Goal: Task Accomplishment & Management: Complete application form

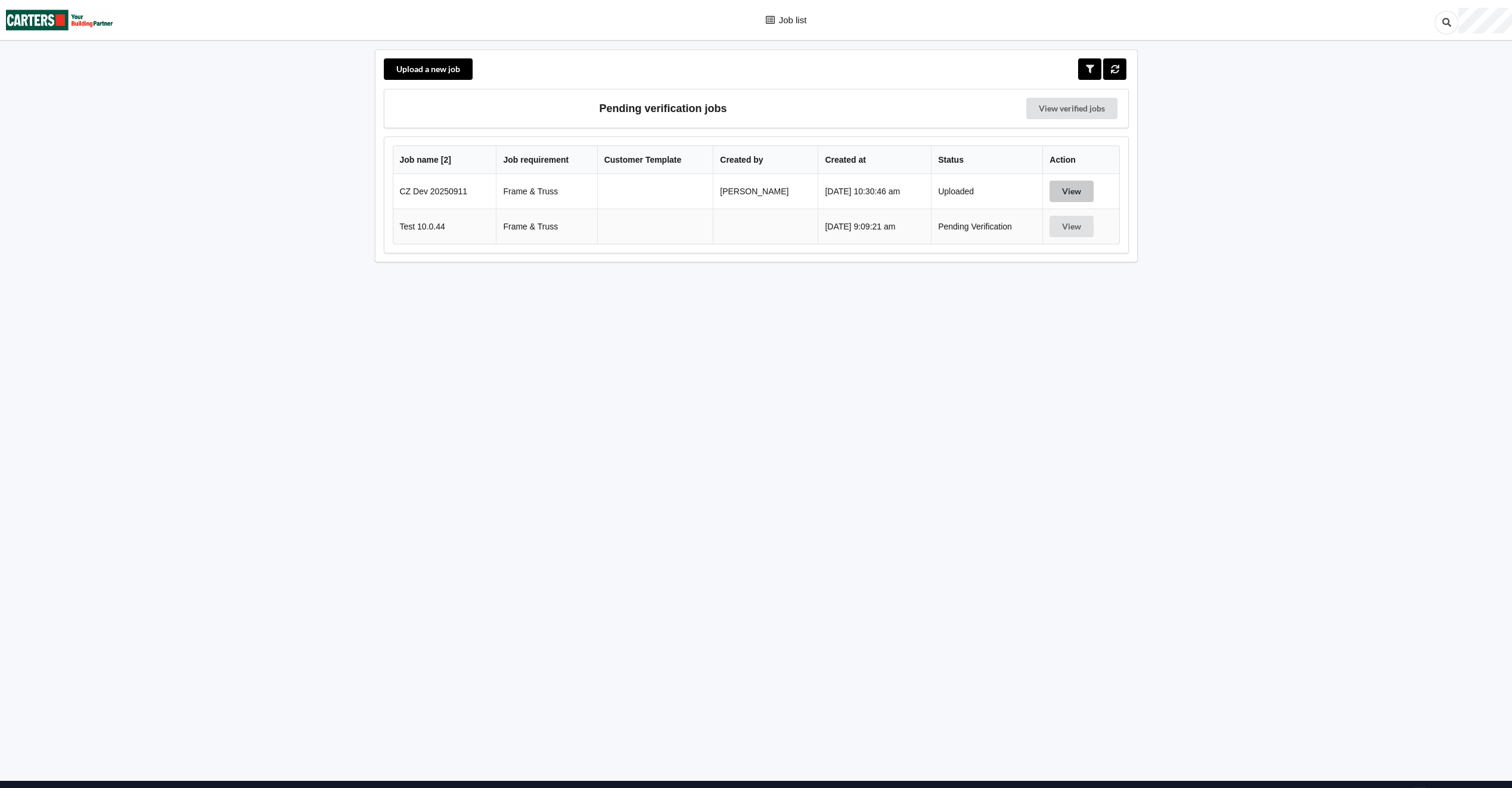
click at [1073, 189] on button "View" at bounding box center [1071, 192] width 44 height 21
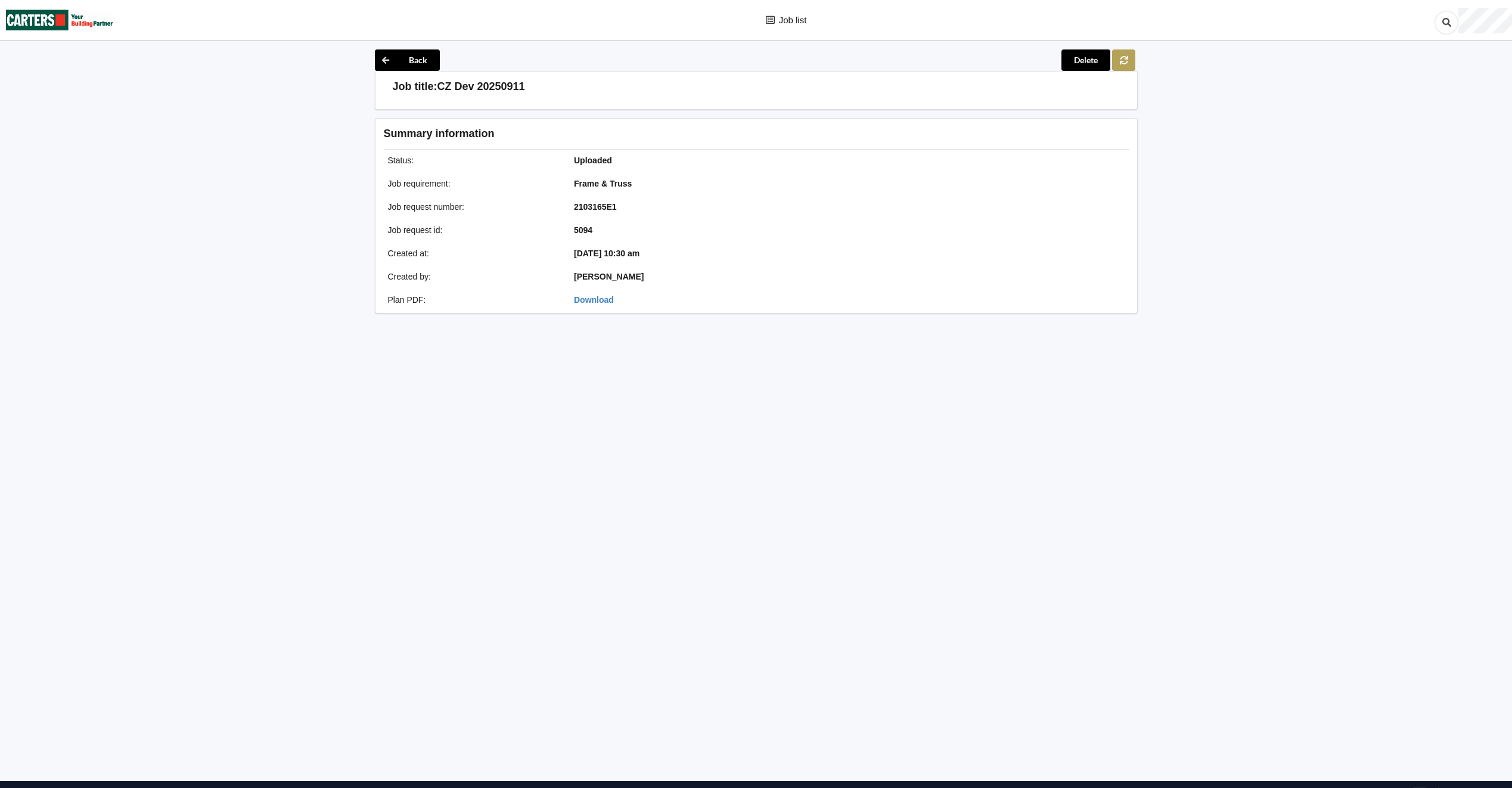
click at [1126, 63] on icon at bounding box center [1123, 59] width 10 height 7
click at [410, 65] on button "Back" at bounding box center [407, 60] width 65 height 21
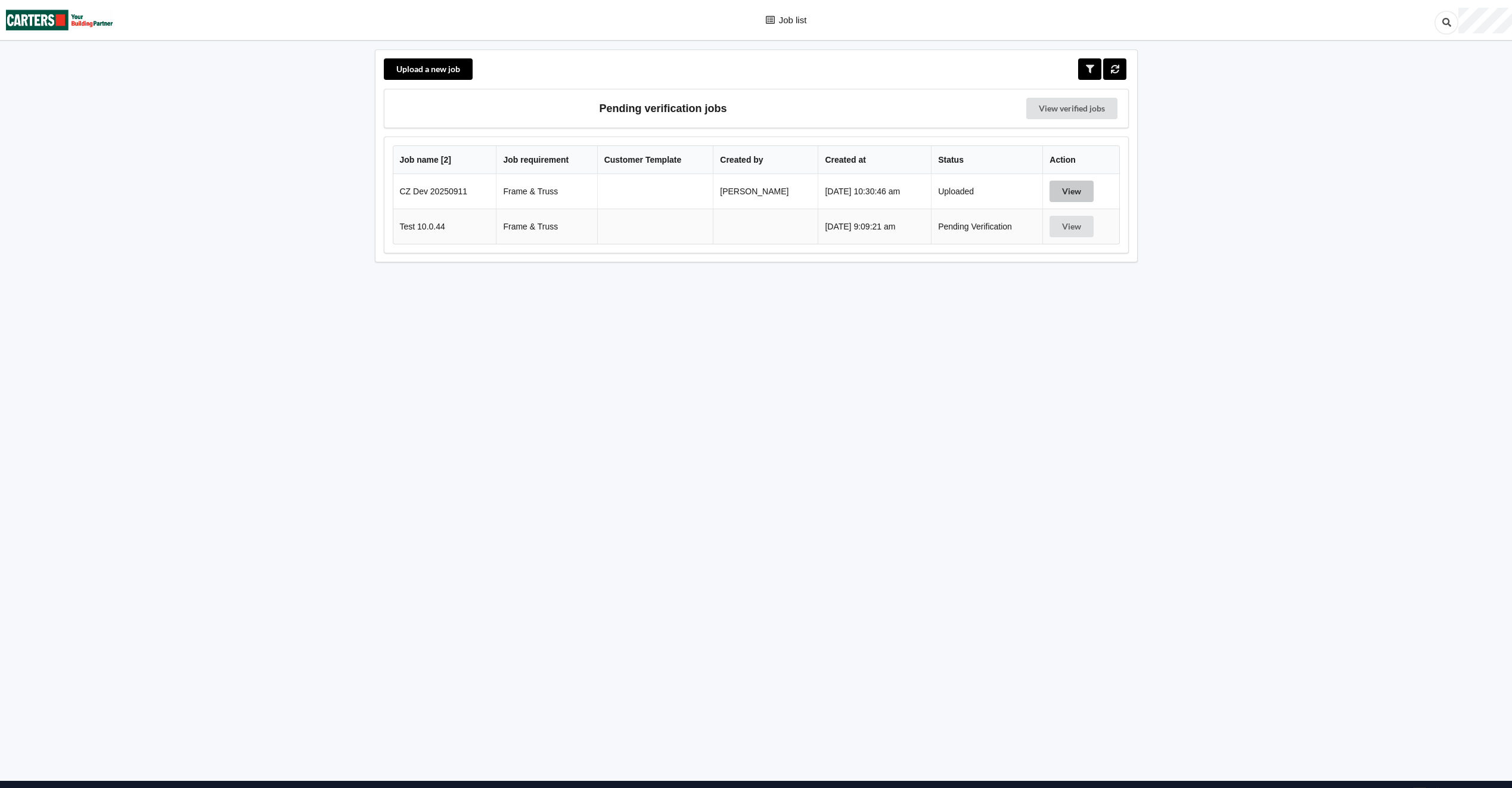
click at [1071, 191] on button "View" at bounding box center [1071, 192] width 44 height 21
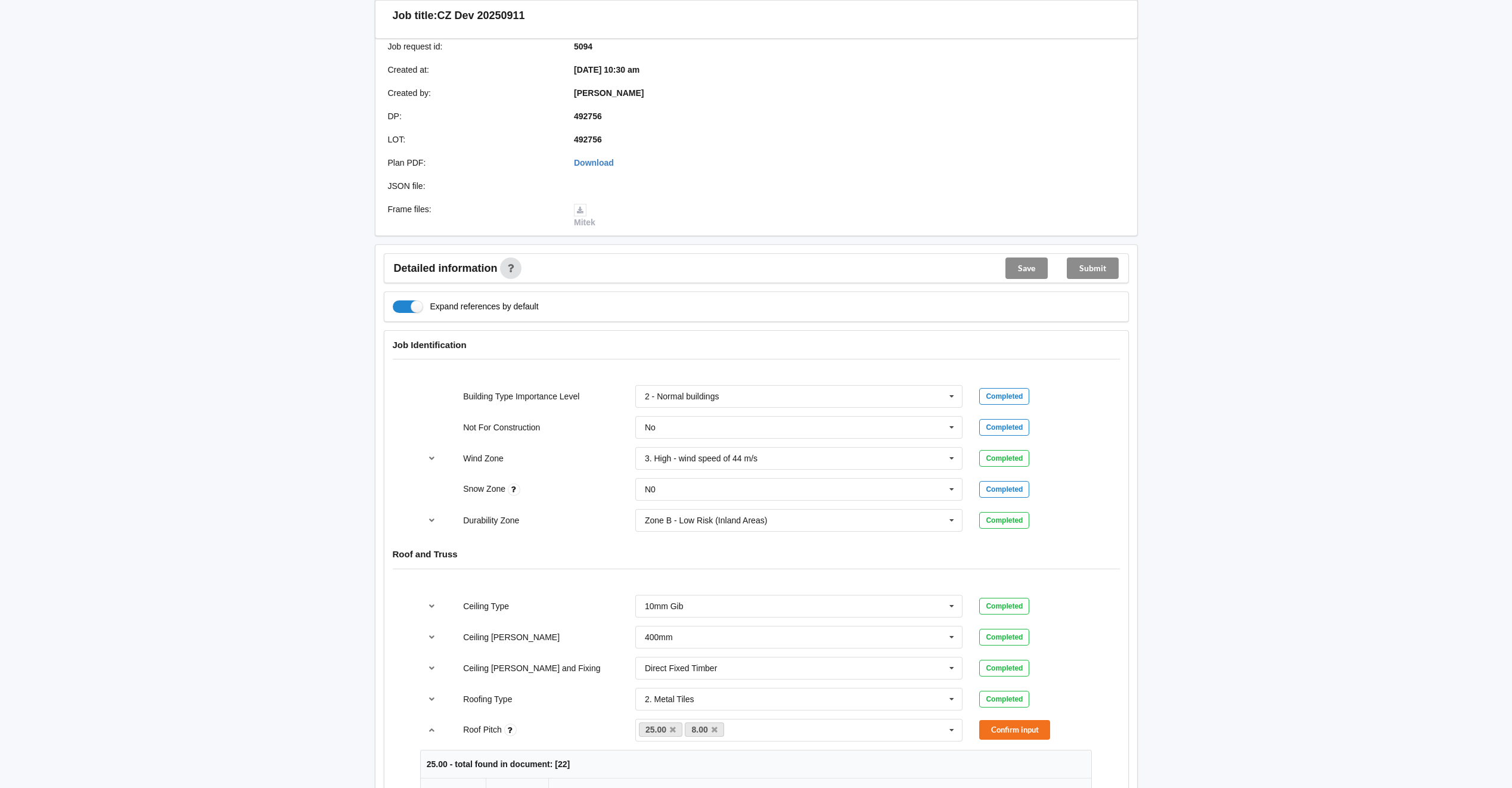
scroll to position [298, 0]
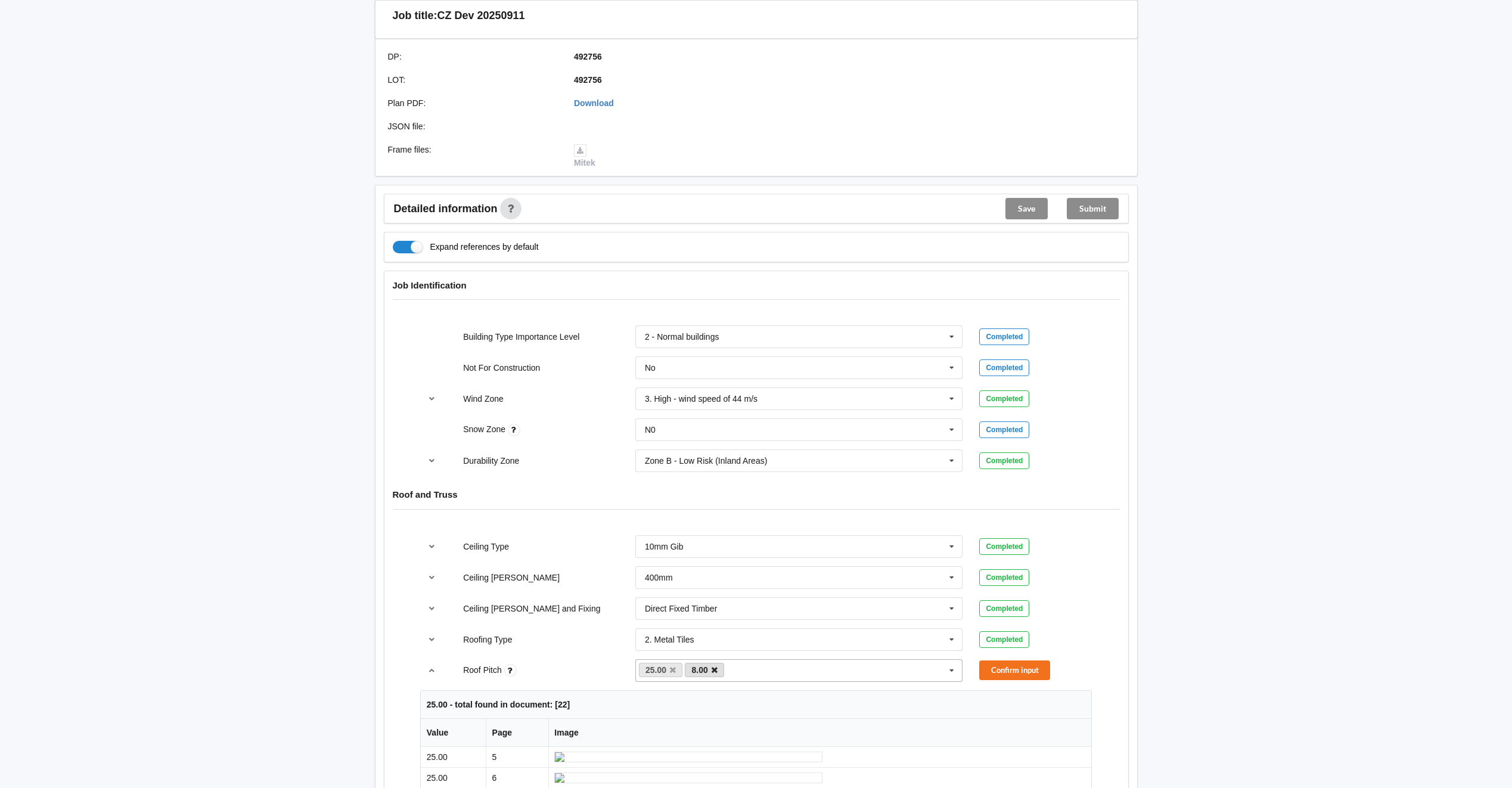
click at [717, 670] on icon at bounding box center [714, 670] width 6 height 8
click at [1029, 667] on button "Confirm input" at bounding box center [1014, 669] width 71 height 19
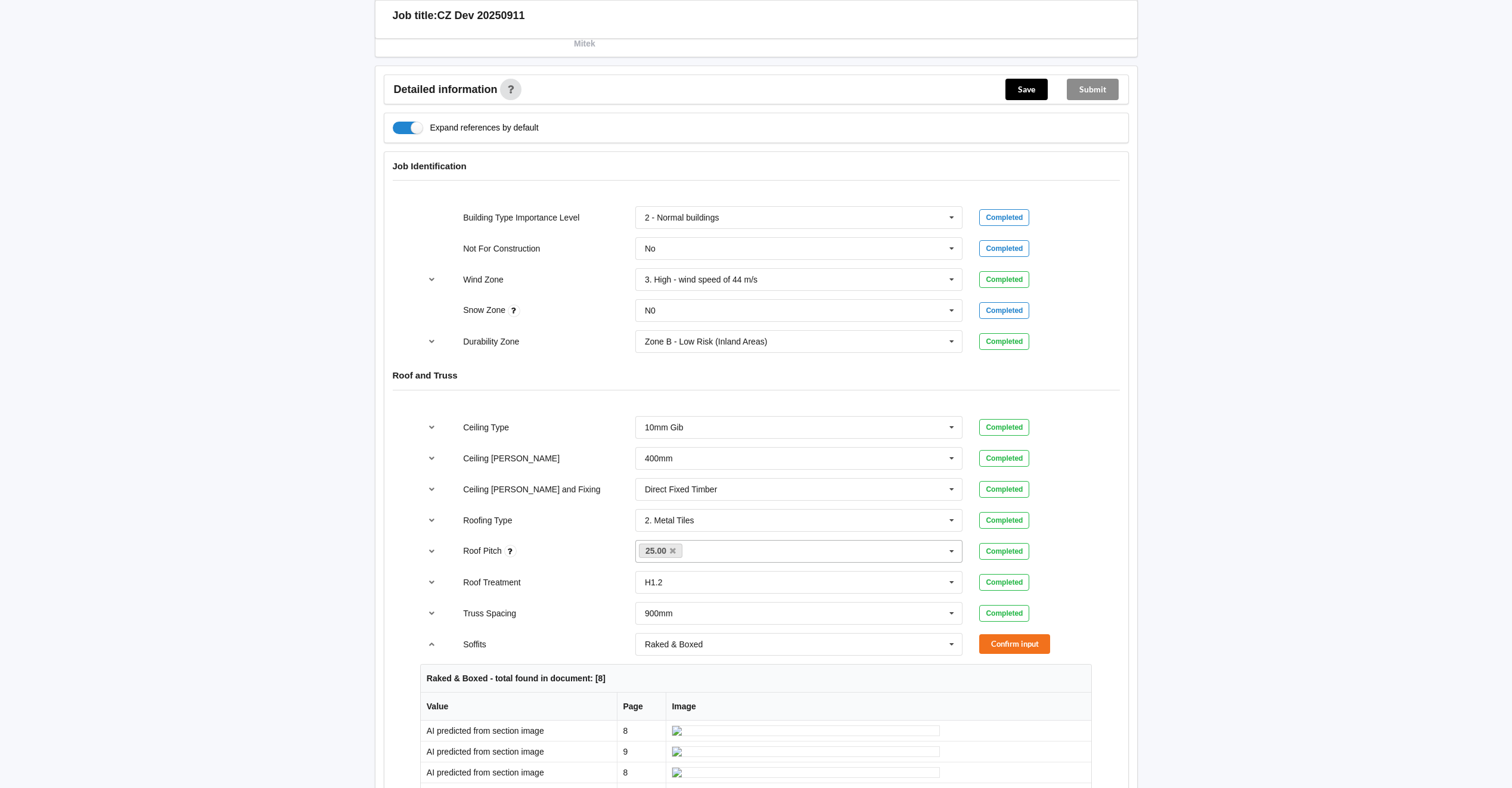
scroll to position [477, 0]
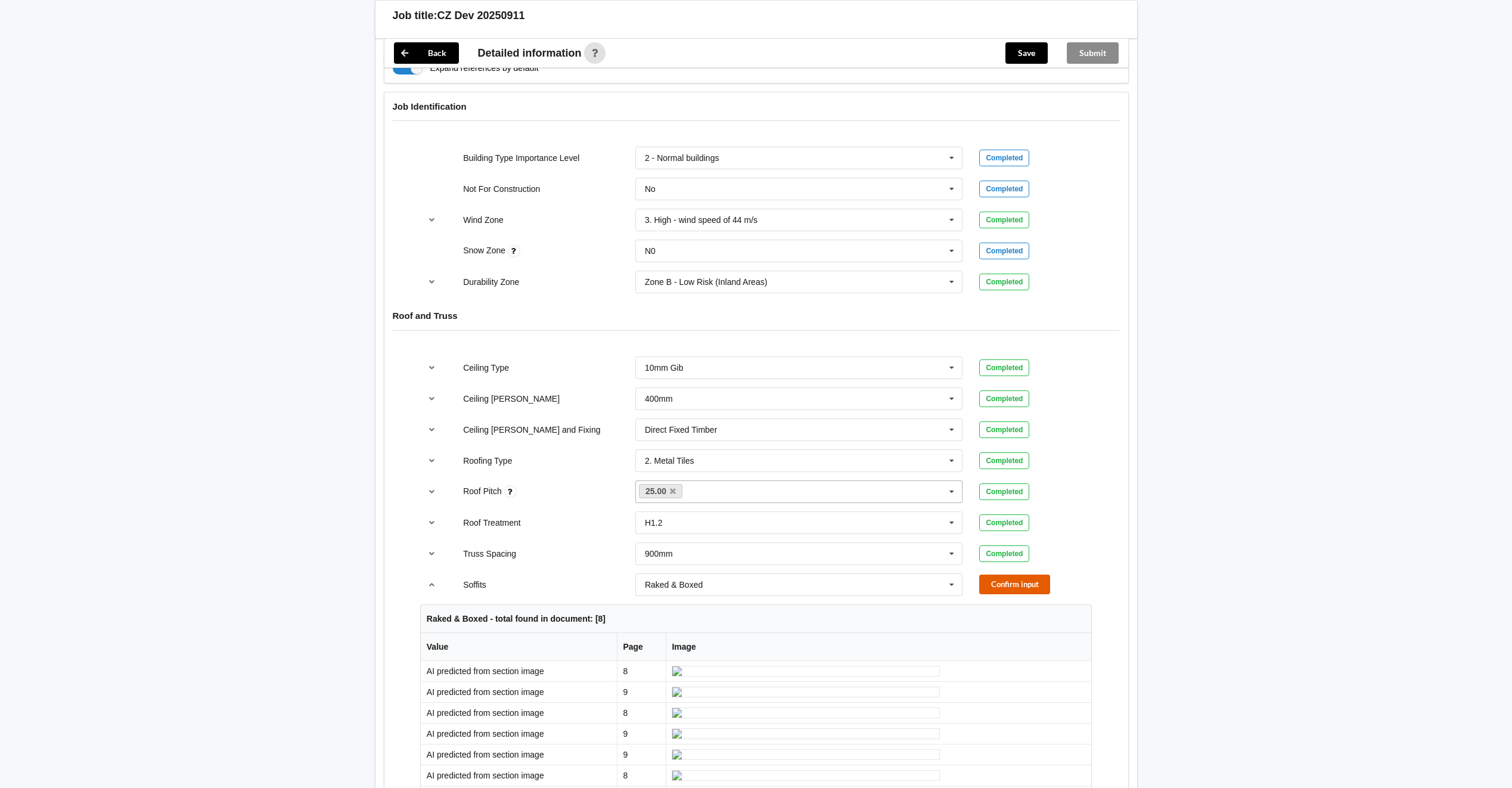
click at [1033, 586] on button "Confirm input" at bounding box center [1014, 584] width 71 height 19
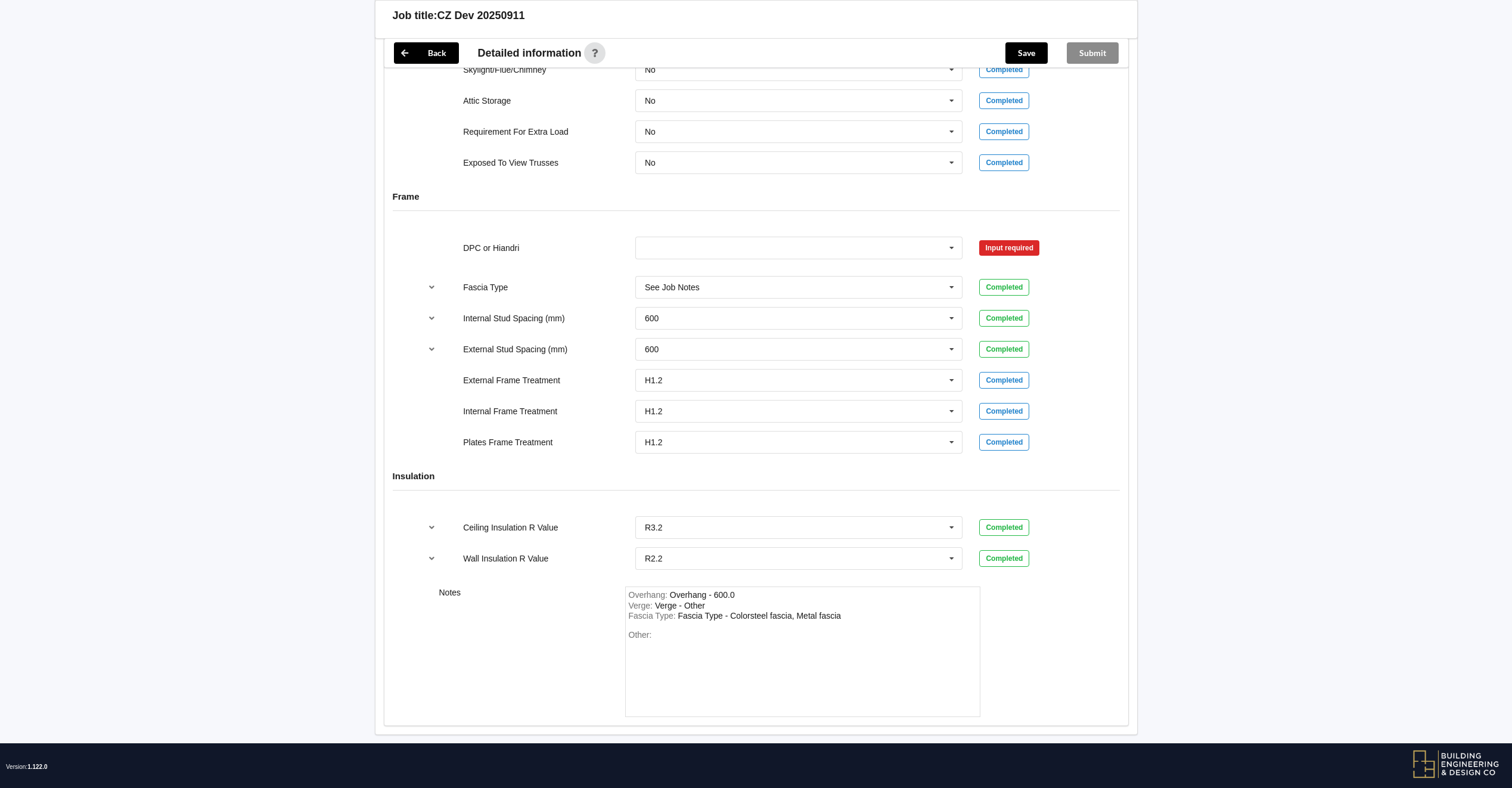
scroll to position [1788, 0]
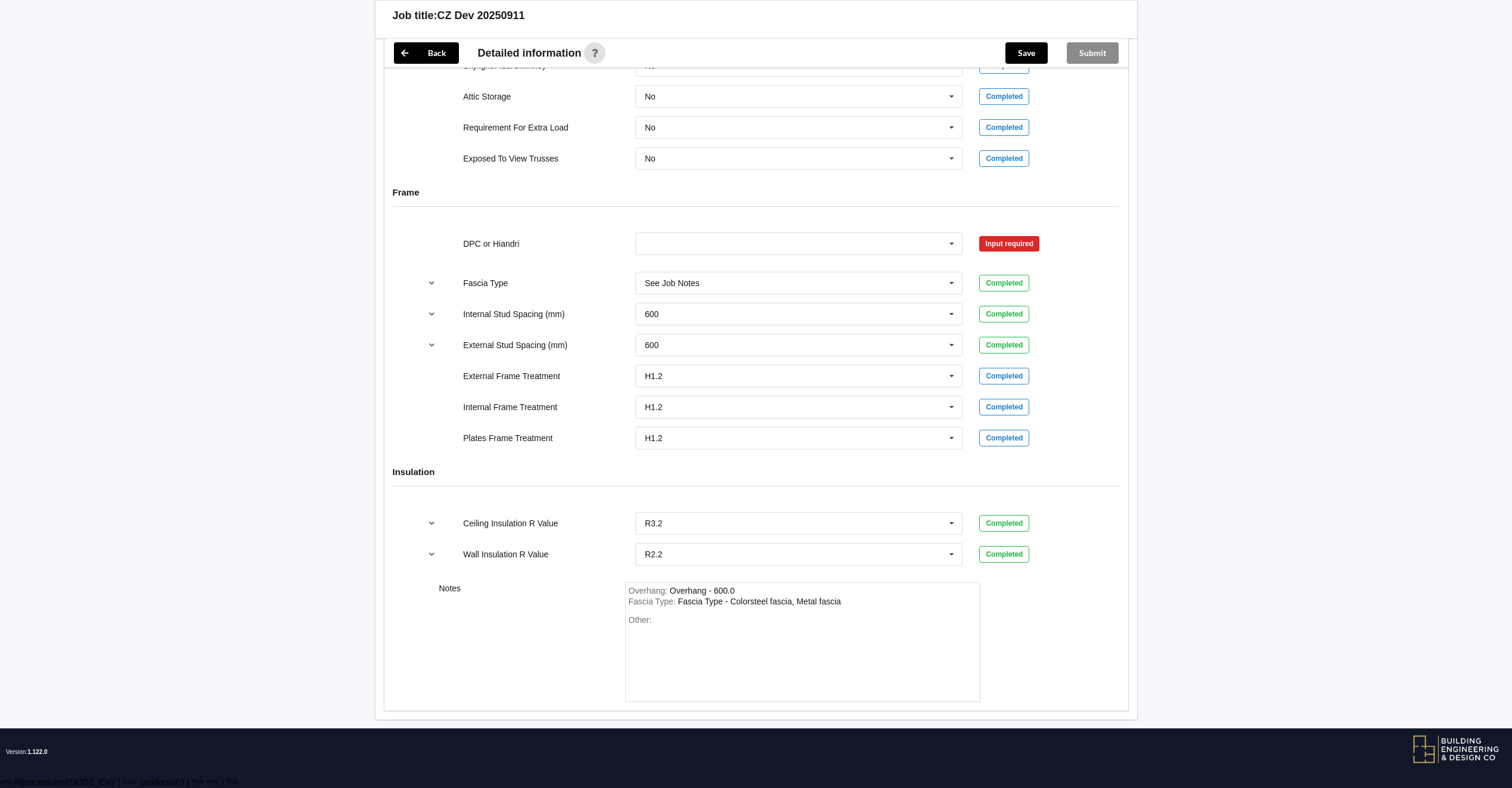
click at [951, 255] on icon at bounding box center [951, 244] width 18 height 22
click at [720, 276] on div "DPC Fitted" at bounding box center [799, 265] width 327 height 22
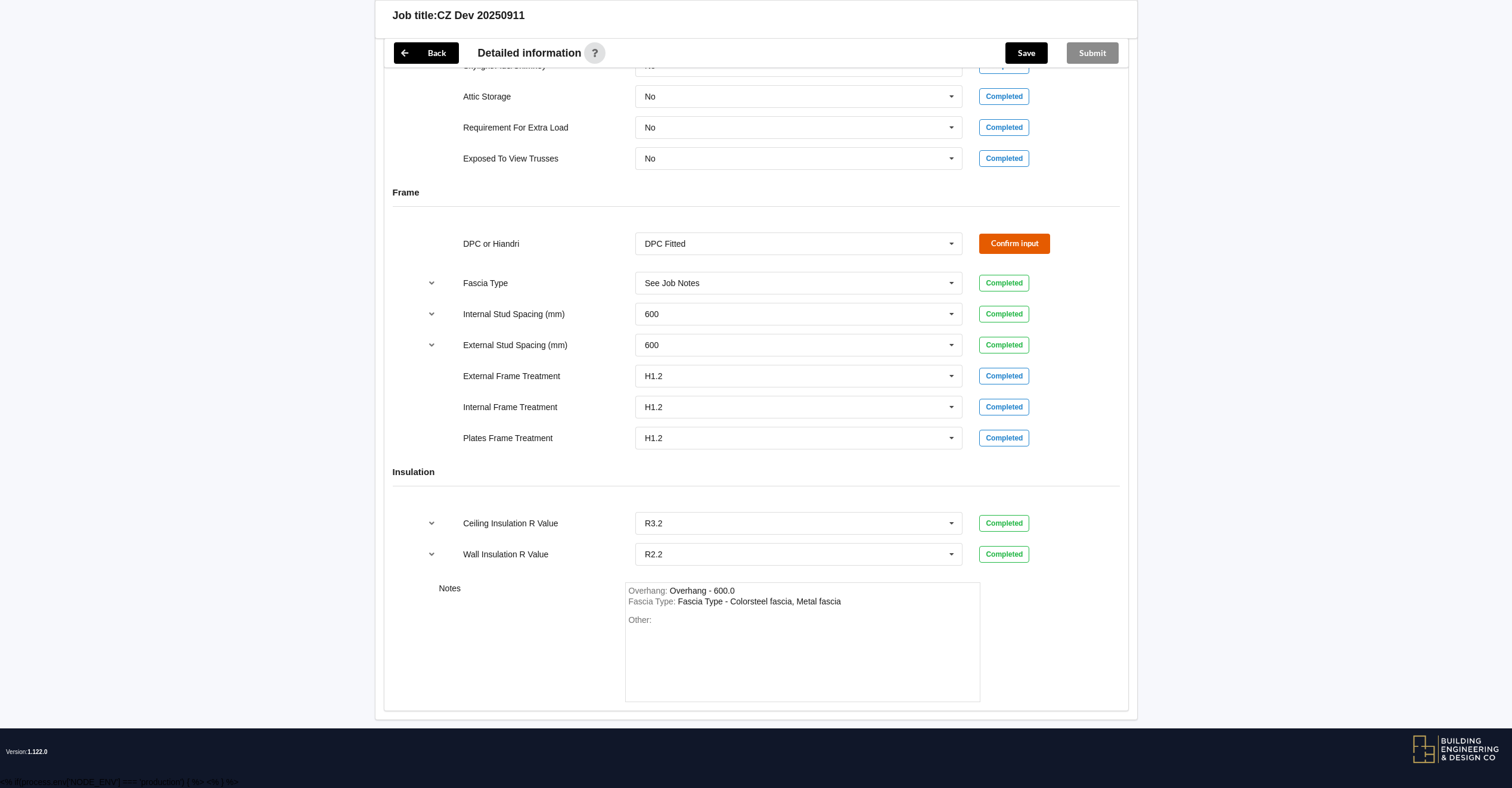
click at [1022, 253] on button "Confirm input" at bounding box center [1014, 243] width 71 height 19
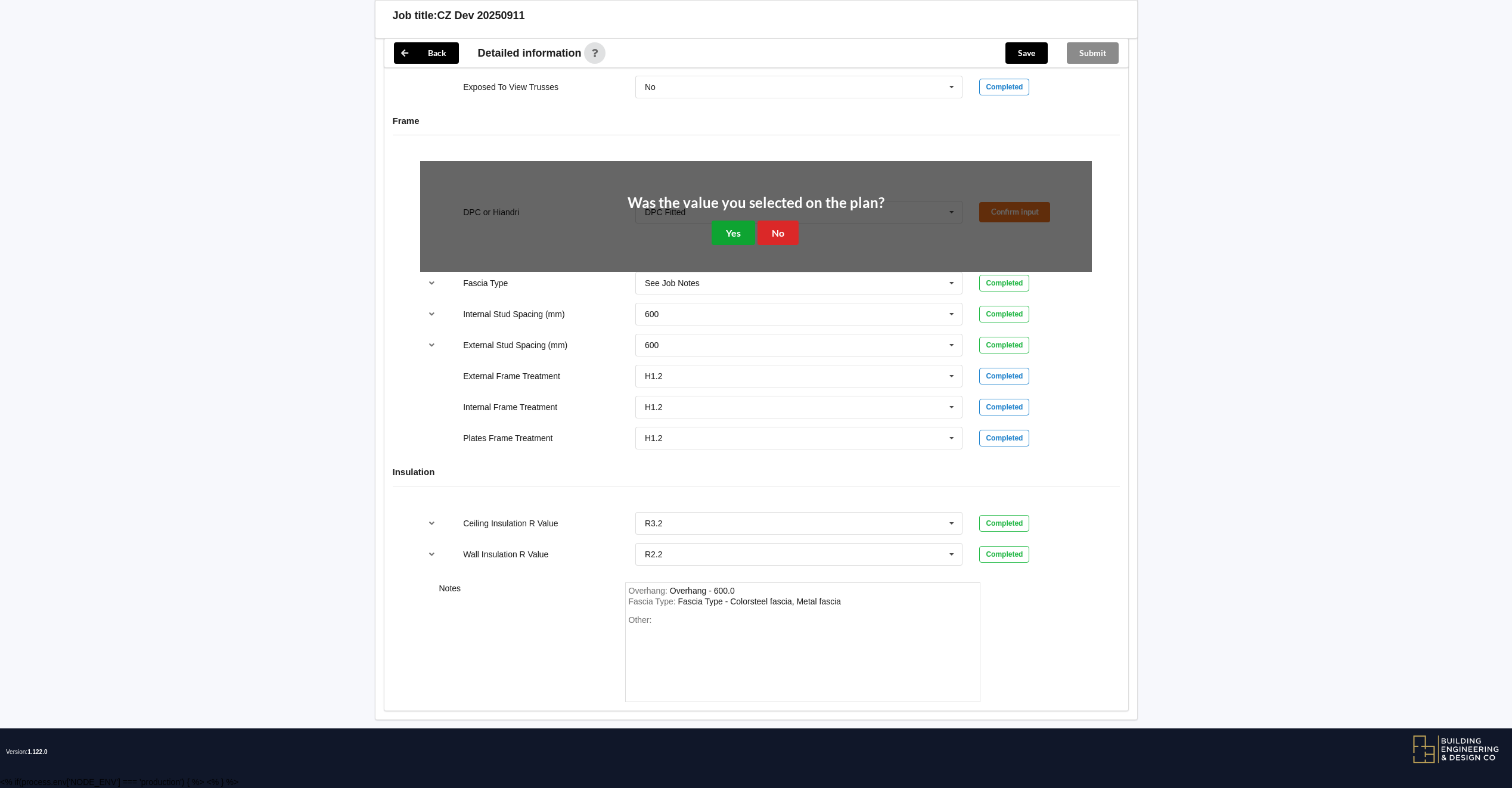
click at [740, 245] on button "Yes" at bounding box center [733, 232] width 43 height 24
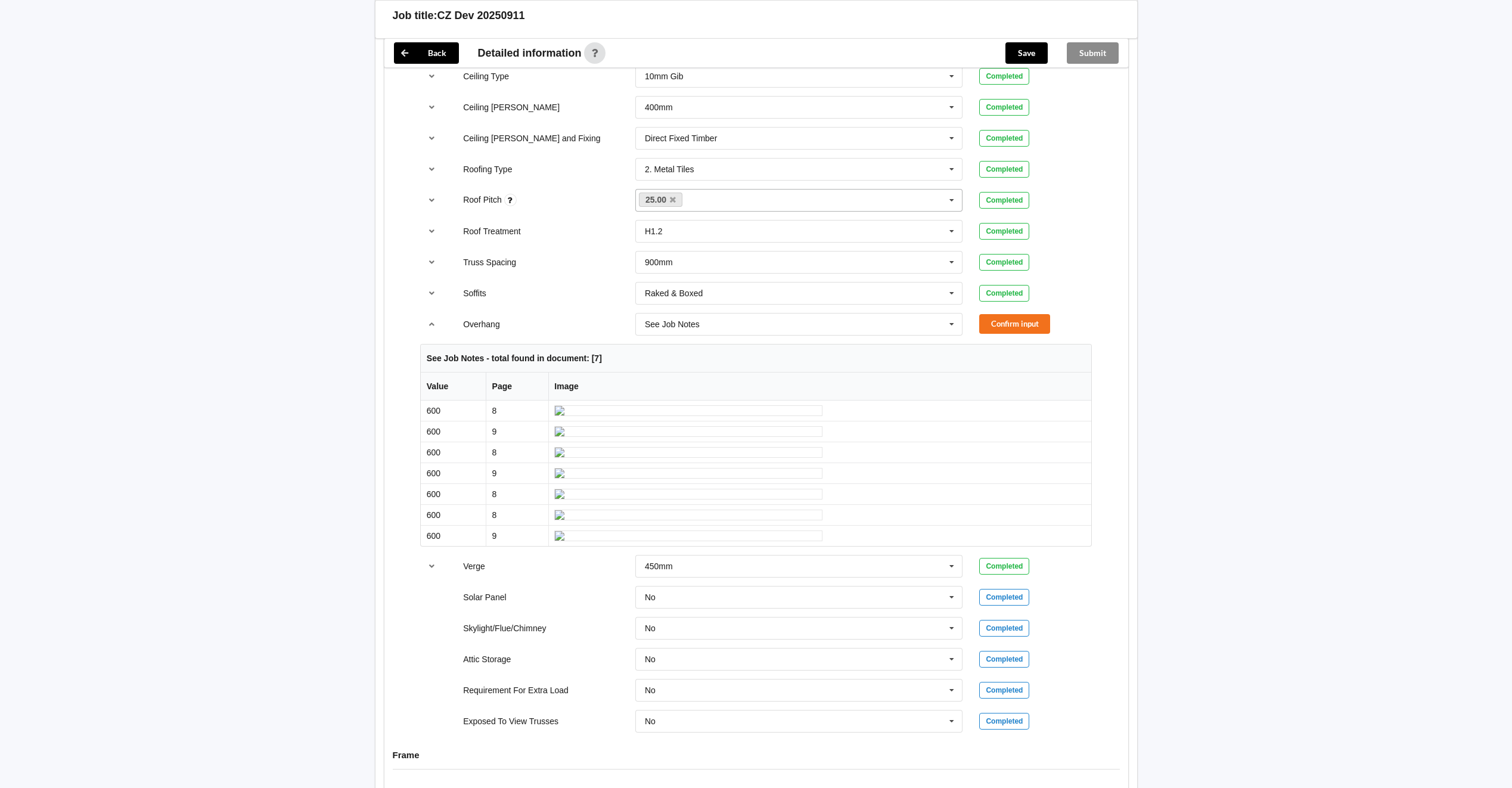
scroll to position [649, 0]
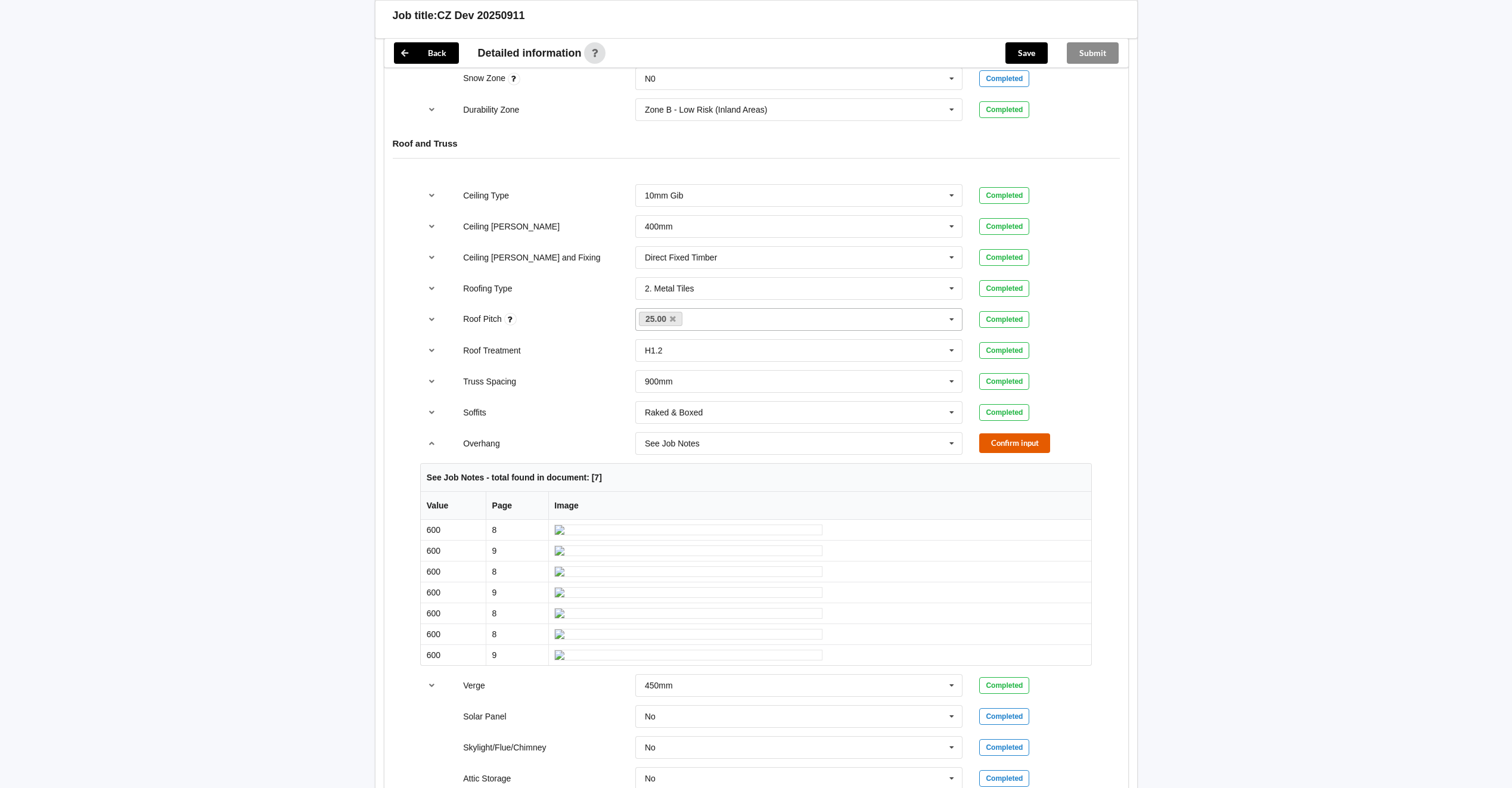
click at [1021, 441] on button "Confirm input" at bounding box center [1014, 443] width 71 height 19
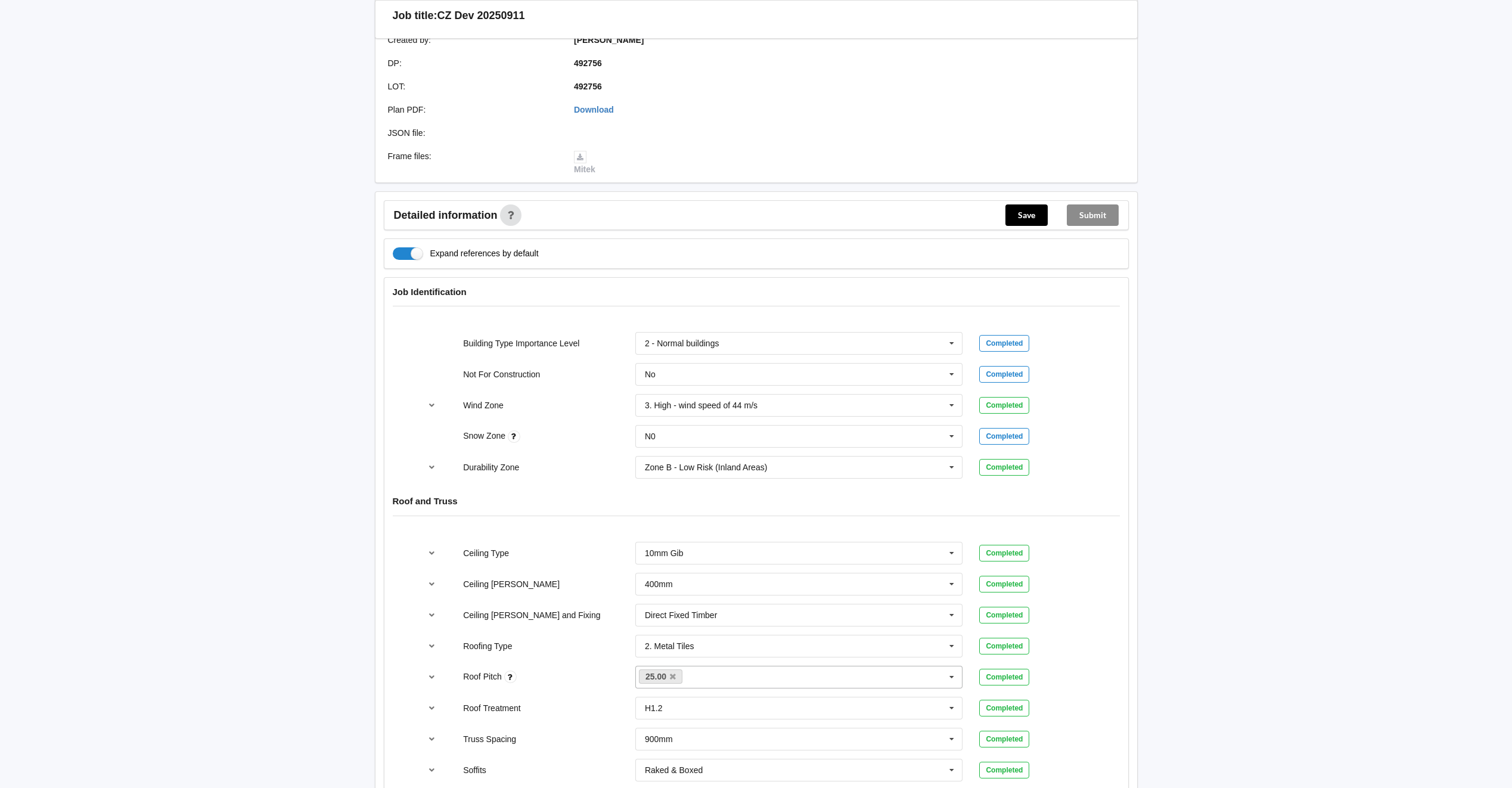
scroll to position [232, 0]
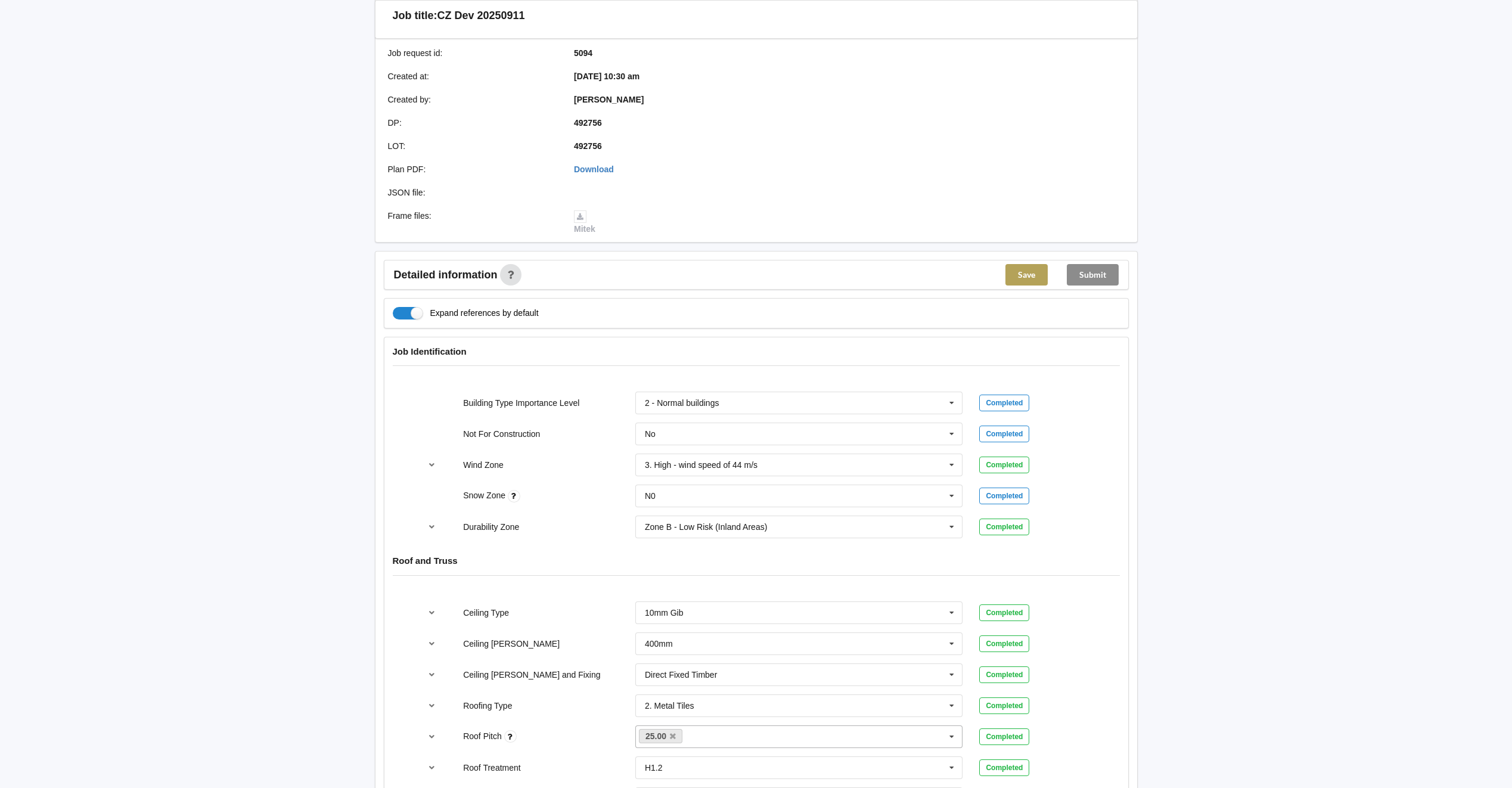
click at [1038, 274] on button "Save" at bounding box center [1026, 274] width 42 height 21
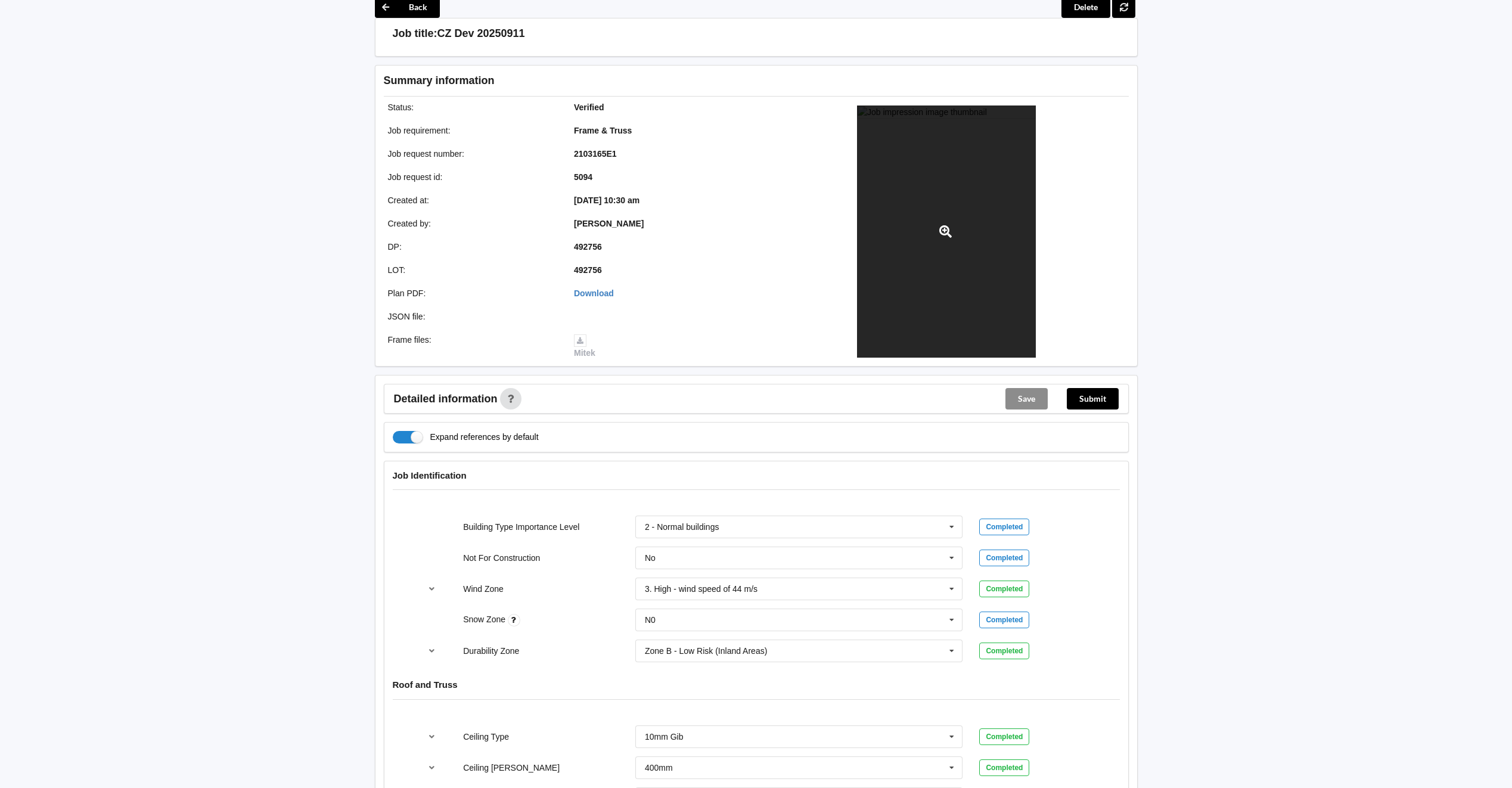
scroll to position [0, 0]
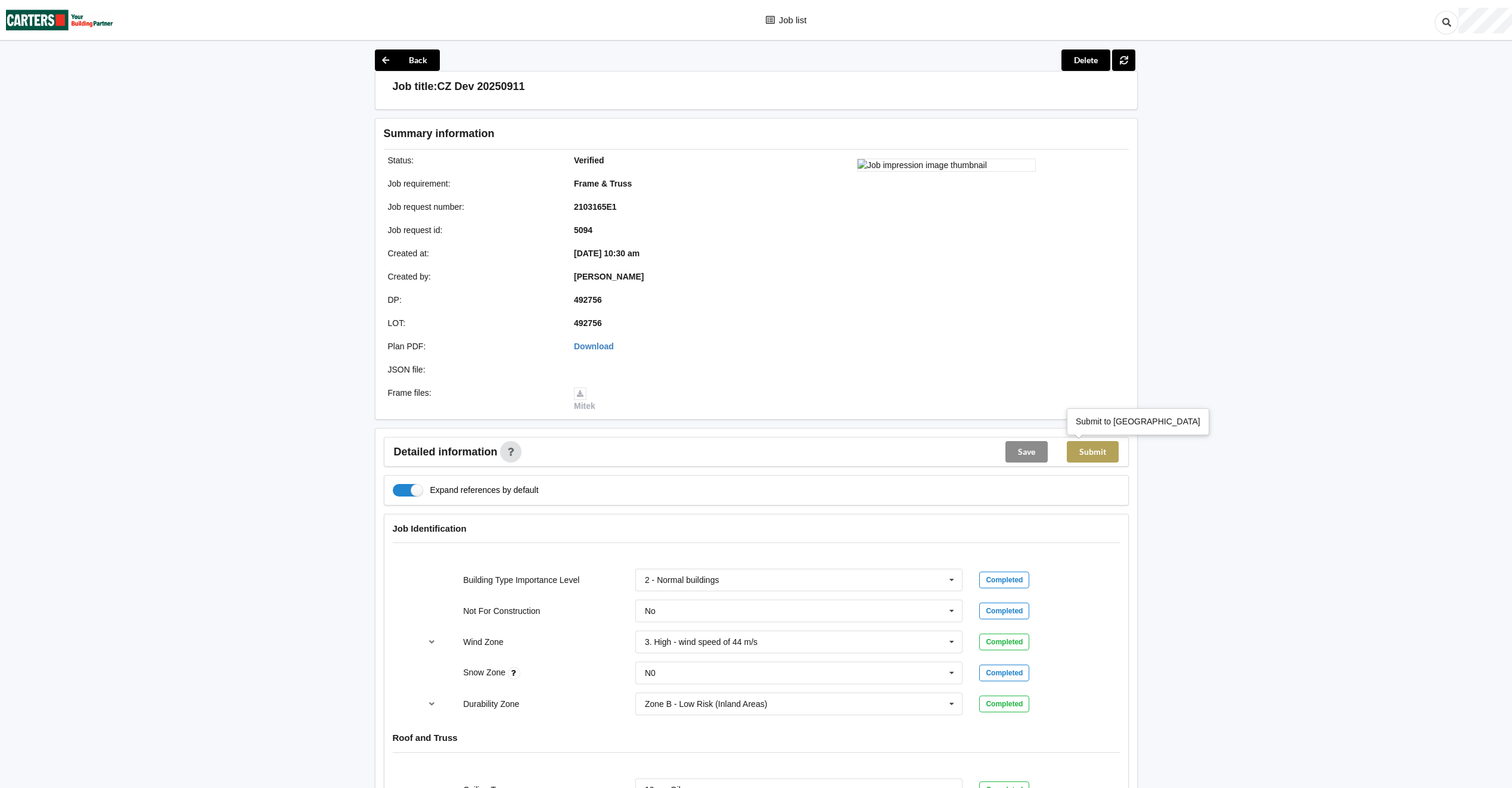
click at [1092, 455] on button "Submit" at bounding box center [1093, 451] width 52 height 21
